Goal: Transaction & Acquisition: Book appointment/travel/reservation

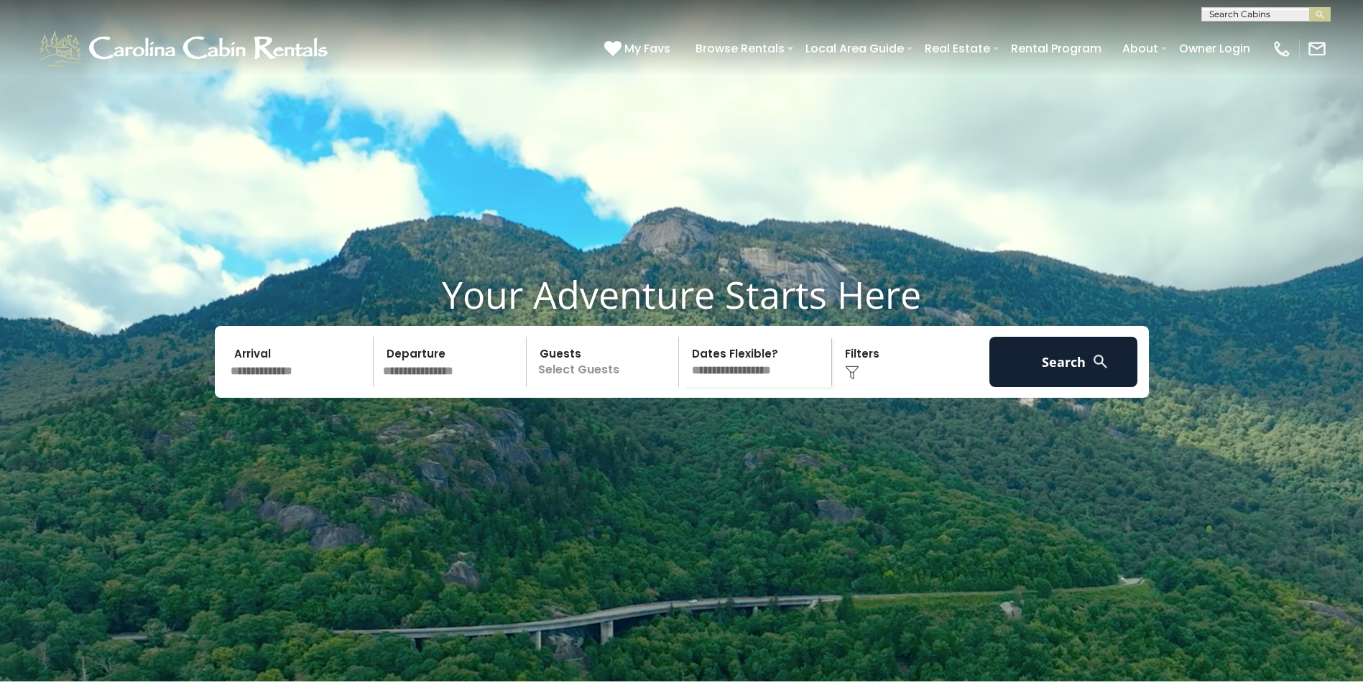
drag, startPoint x: 405, startPoint y: 656, endPoint x: 213, endPoint y: 721, distance: 202.7
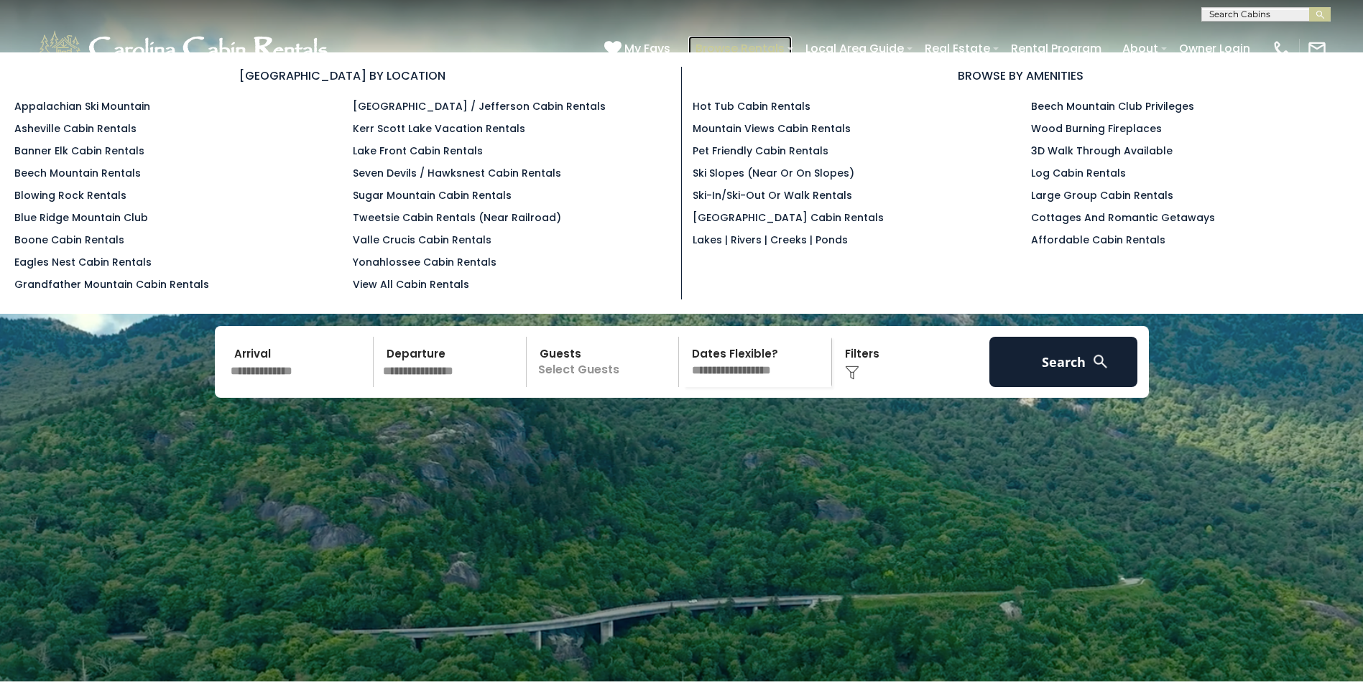
drag, startPoint x: 213, startPoint y: 721, endPoint x: 761, endPoint y: 47, distance: 868.9
click at [761, 47] on link "Browse Rentals" at bounding box center [739, 48] width 103 height 25
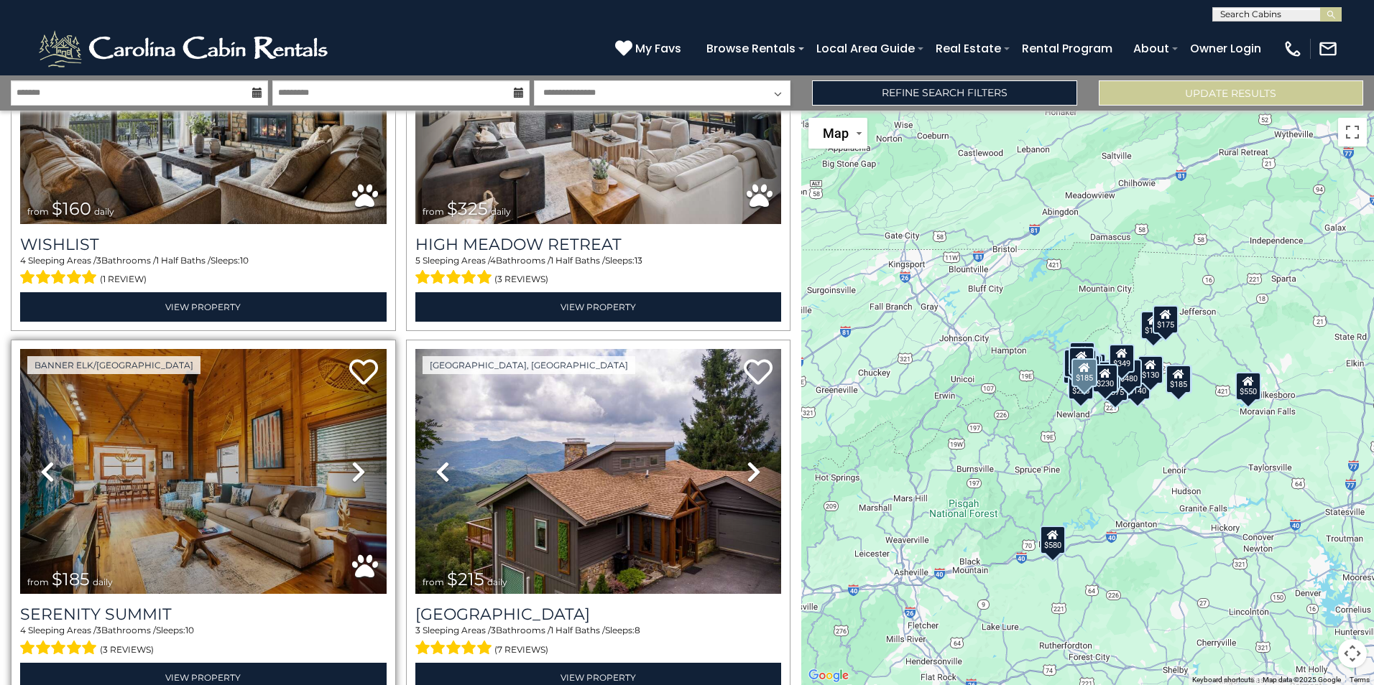
scroll to position [2802, 0]
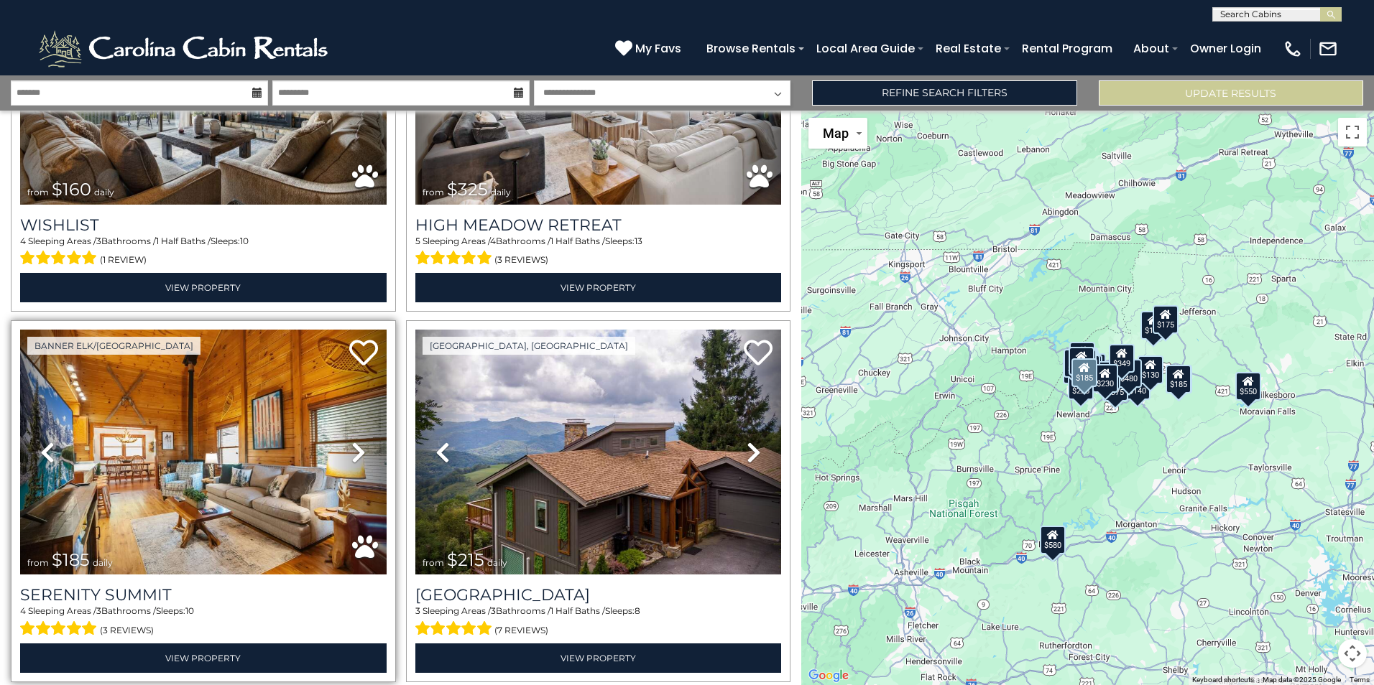
click at [280, 618] on div "(3 reviews)" at bounding box center [203, 629] width 366 height 22
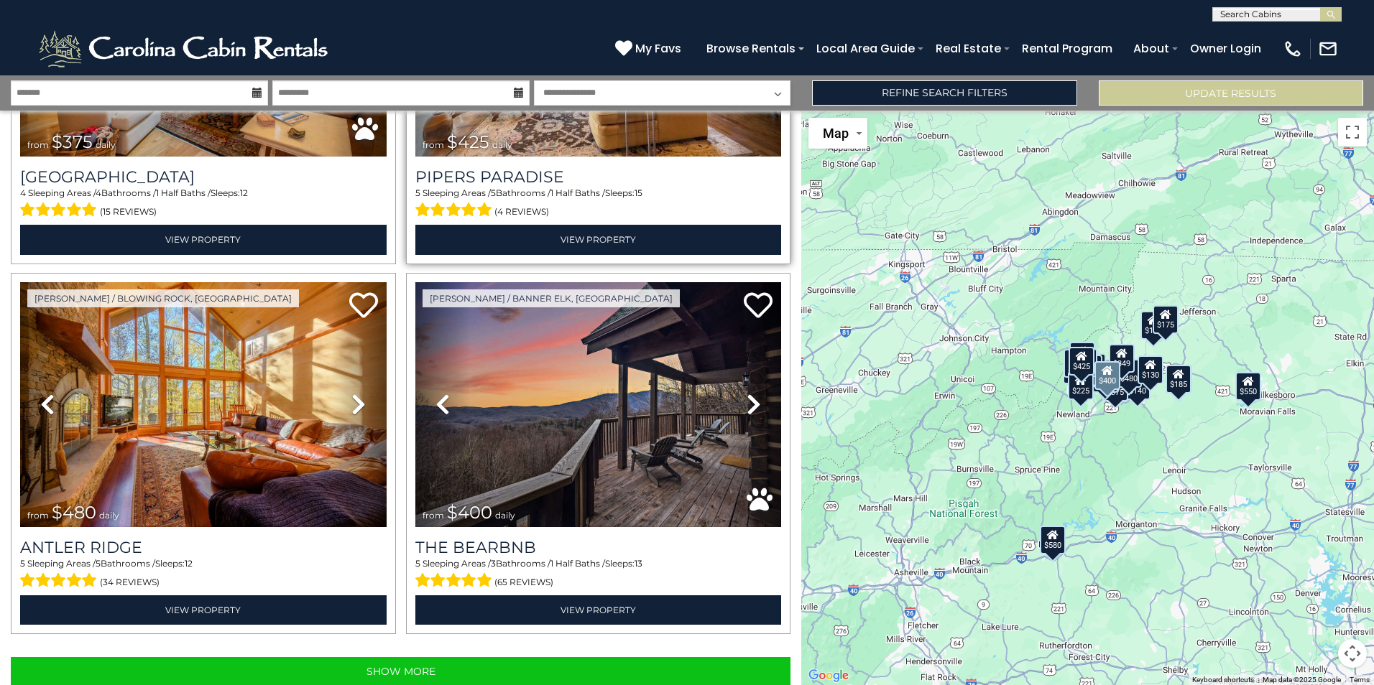
scroll to position [5074, 0]
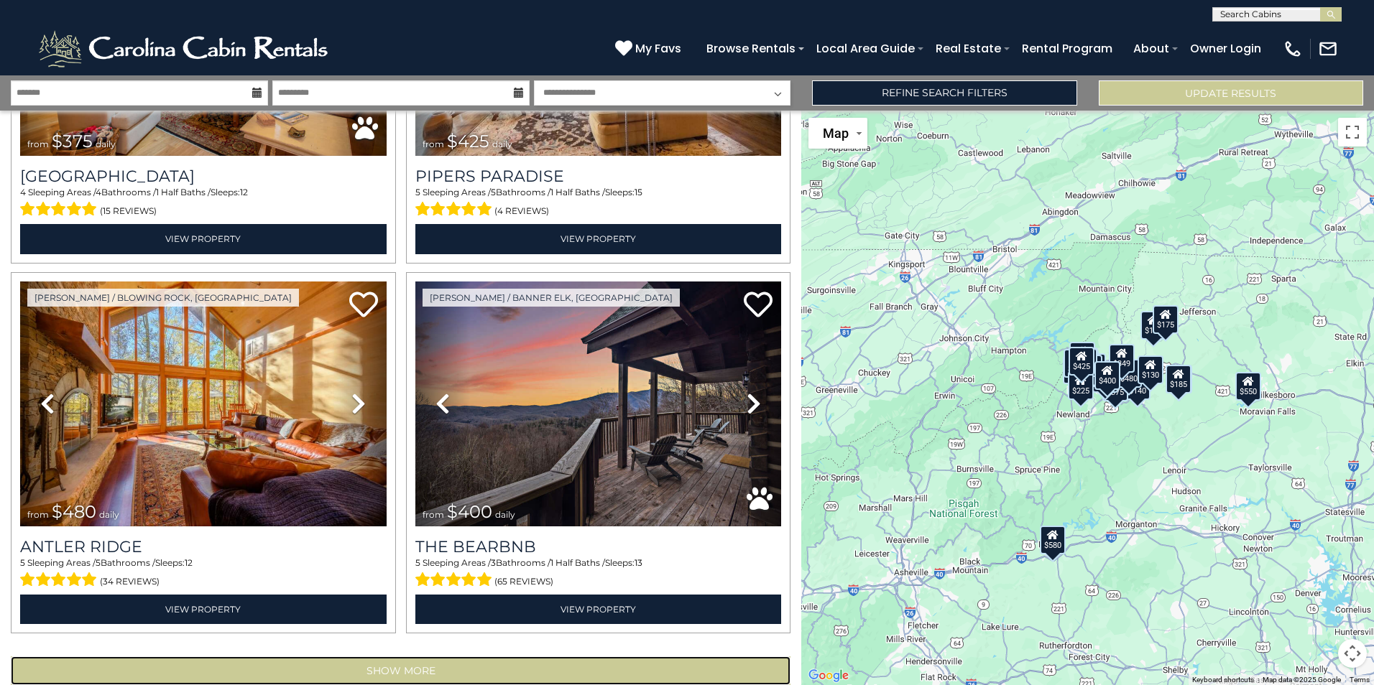
click at [391, 657] on button "Show More" at bounding box center [401, 671] width 780 height 29
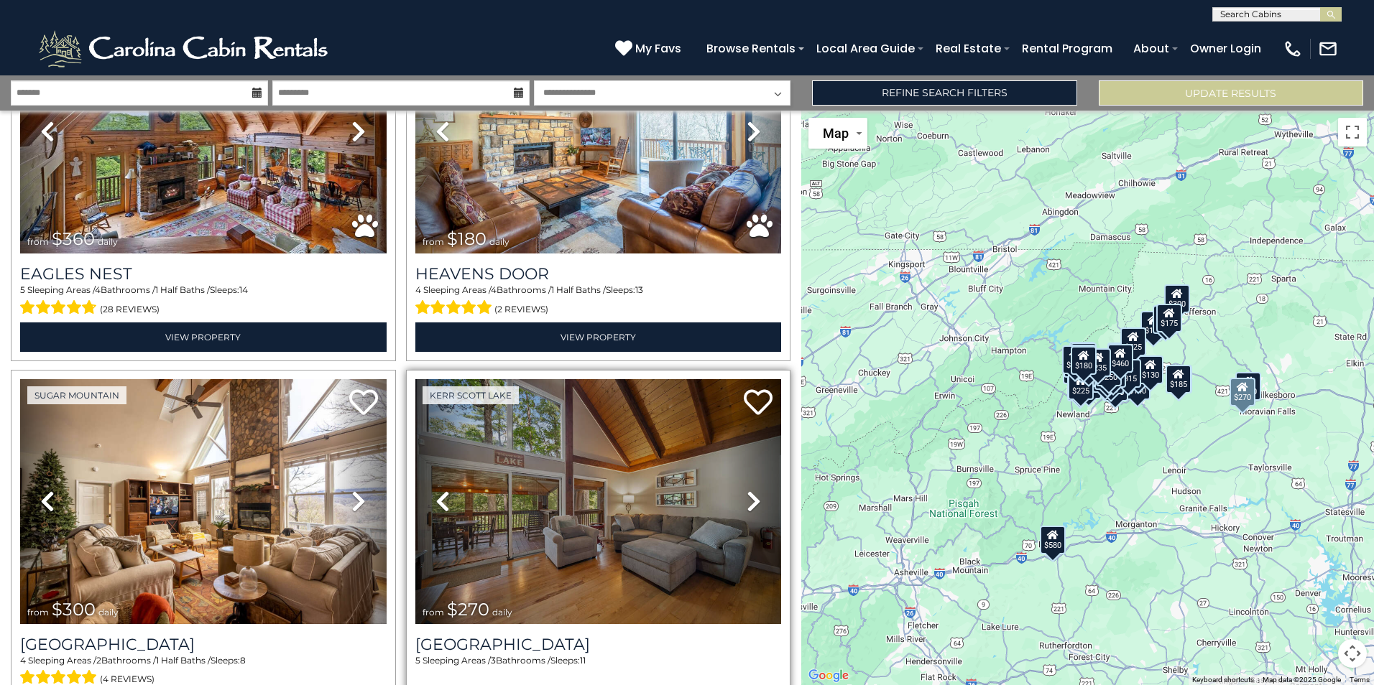
scroll to position [10597, 0]
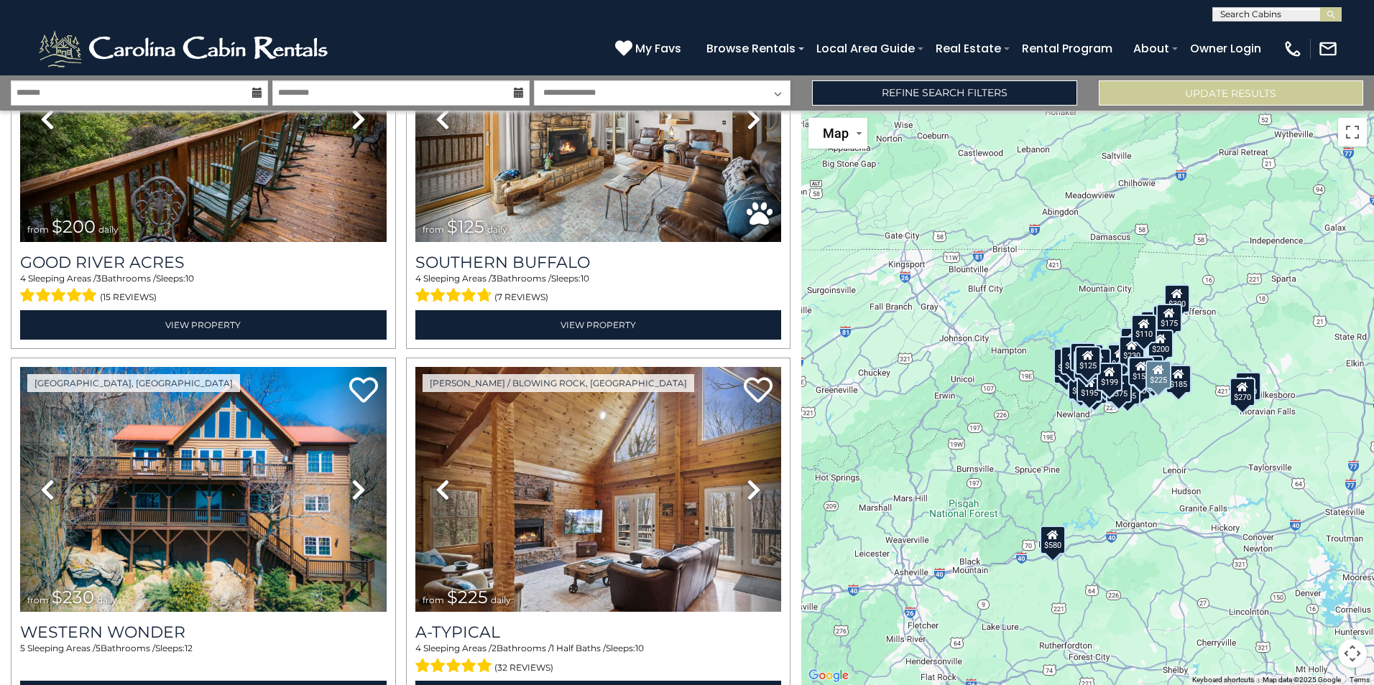
scroll to position [16119, 0]
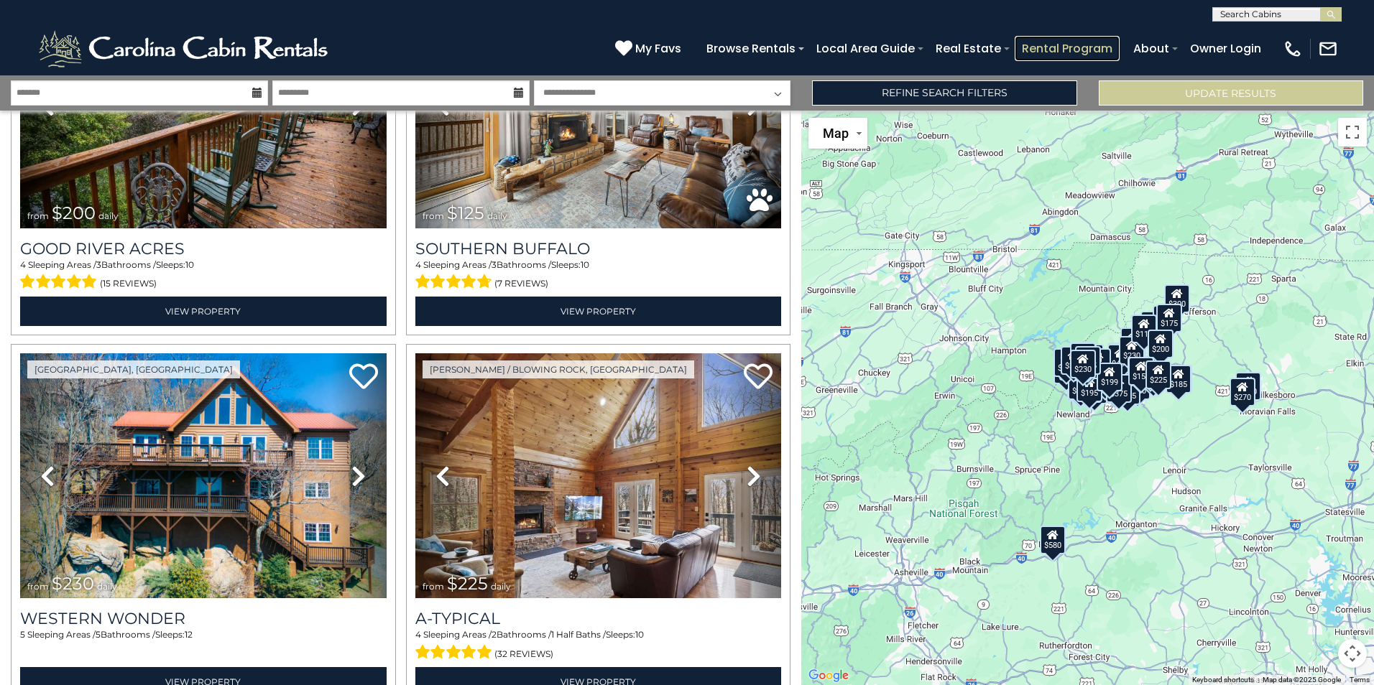
click at [1063, 52] on link "Rental Program" at bounding box center [1067, 48] width 105 height 25
